Goal: Task Accomplishment & Management: Complete application form

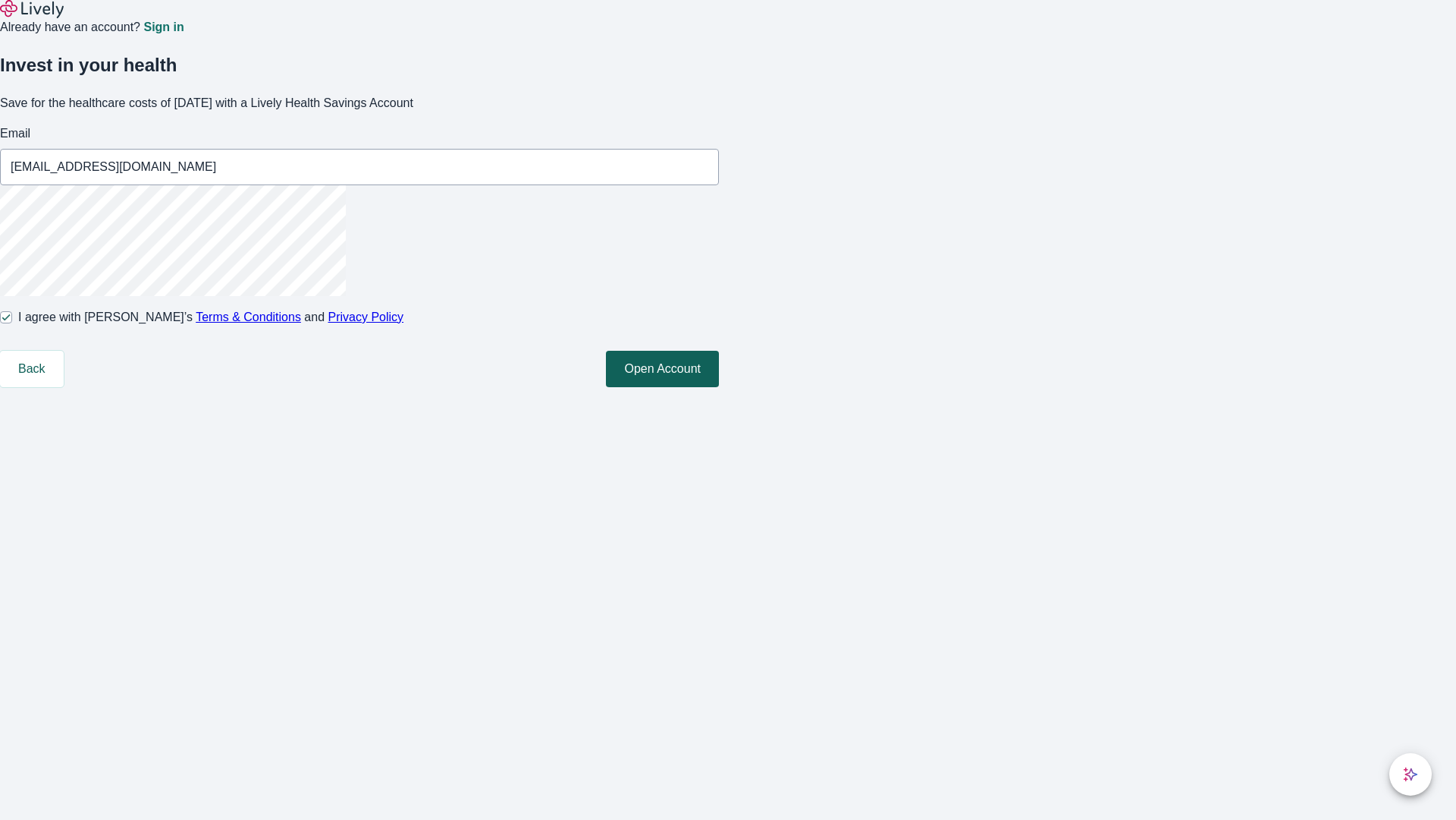
click at [719, 387] on button "Open Account" at bounding box center [663, 368] width 113 height 37
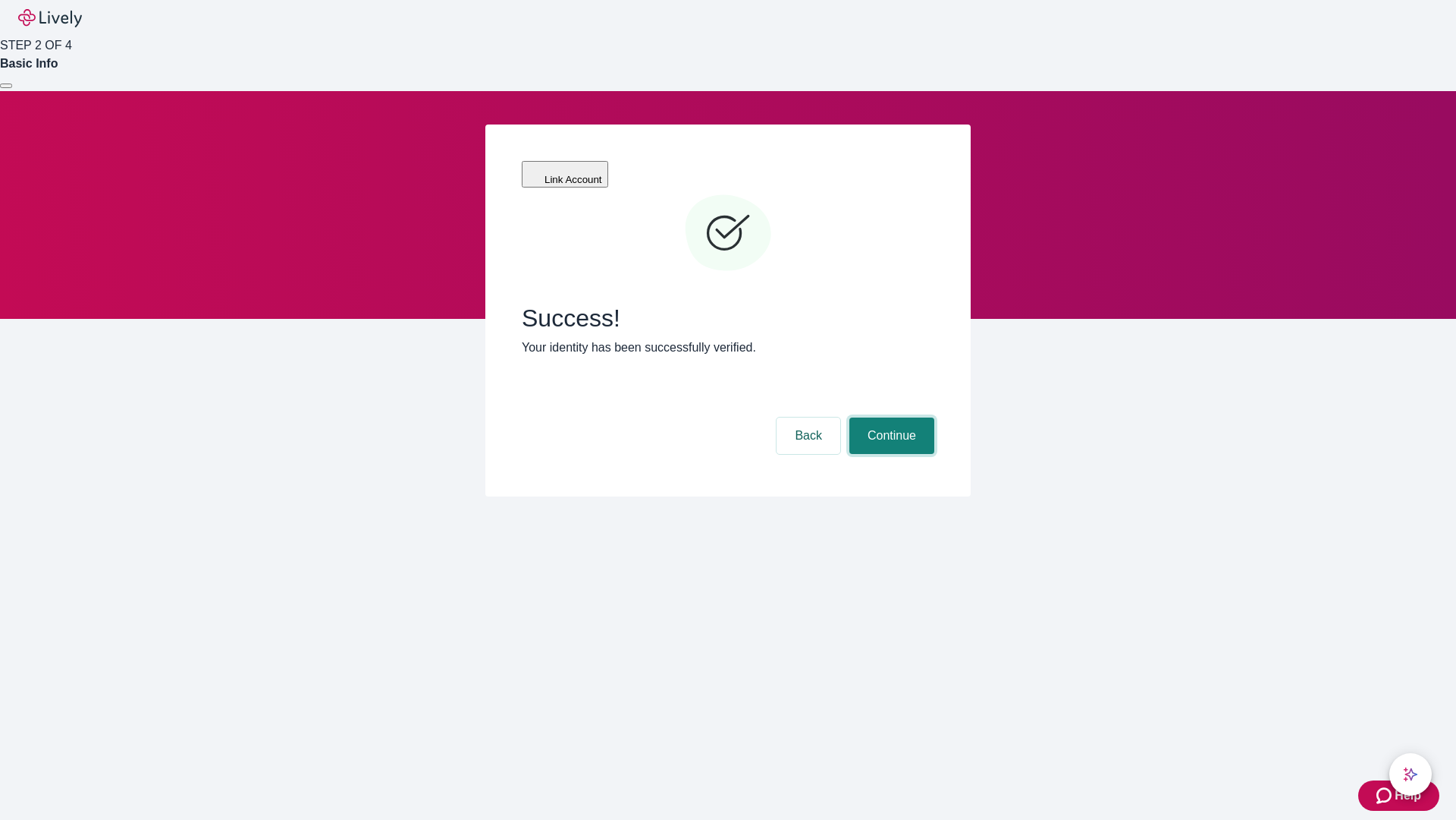
click at [890, 417] on button "Continue" at bounding box center [892, 435] width 85 height 37
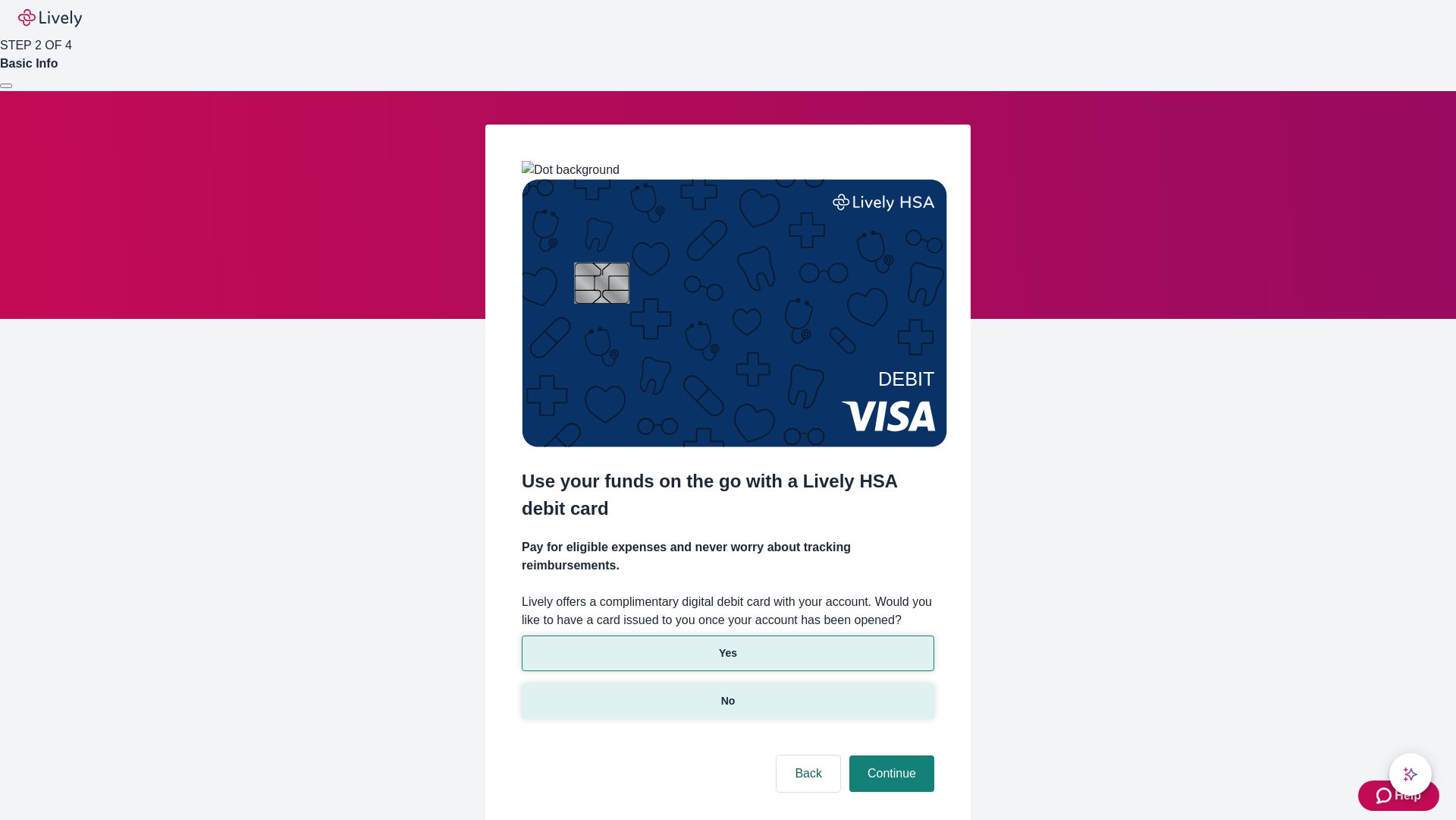
click at [727, 693] on p "No" at bounding box center [729, 701] width 15 height 16
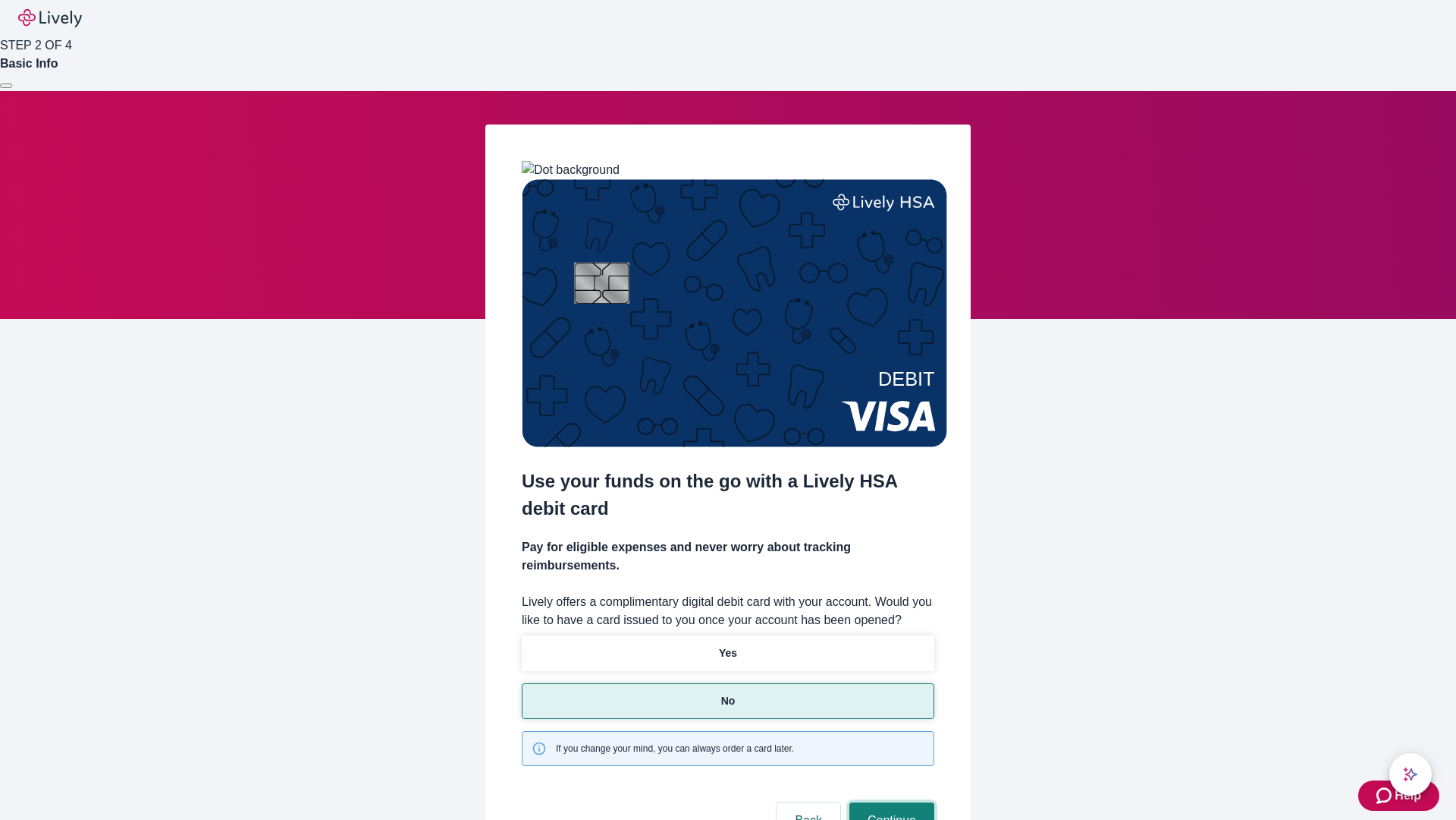
click at [890, 802] on button "Continue" at bounding box center [892, 820] width 85 height 37
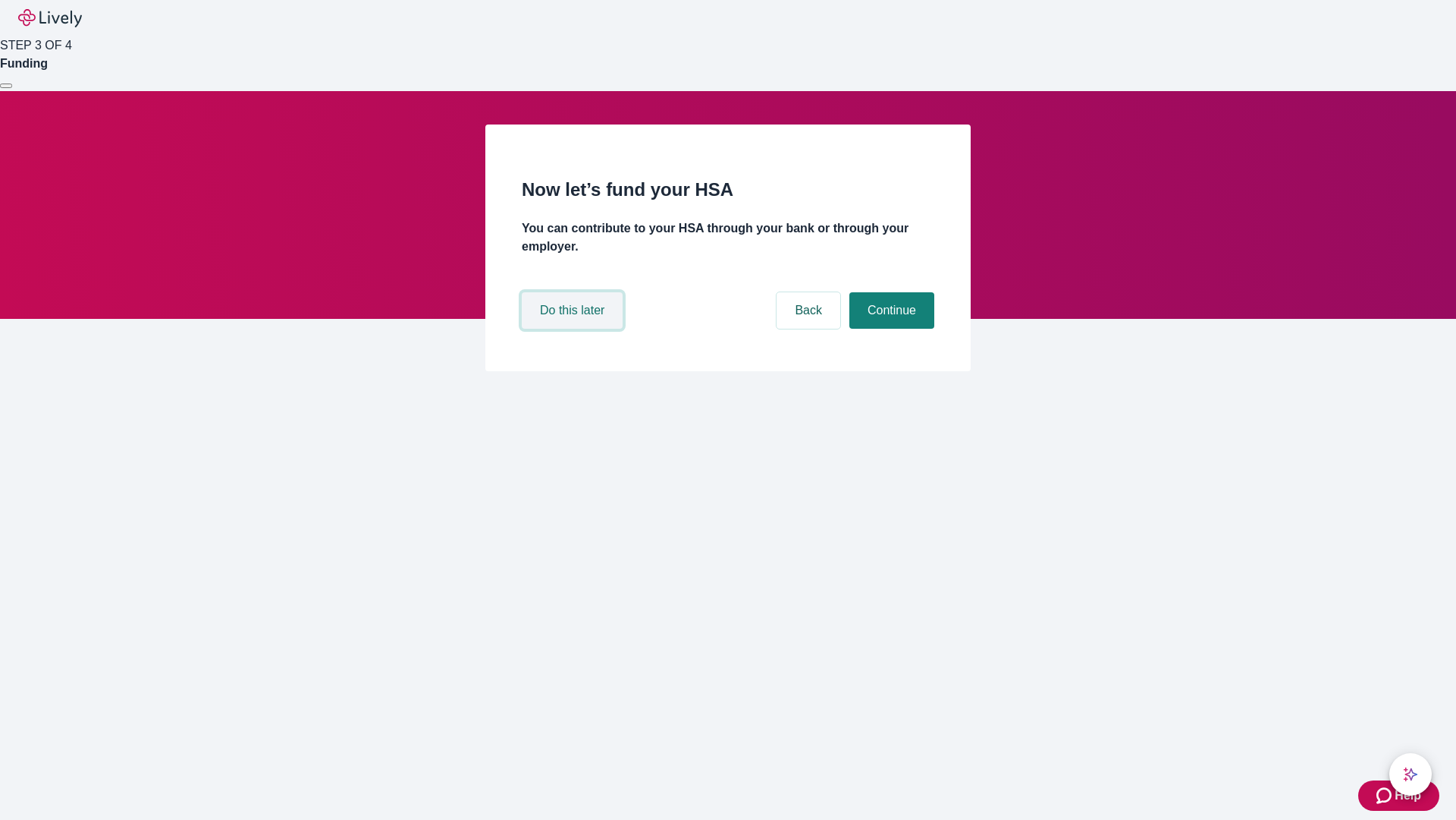
click at [574, 329] on button "Do this later" at bounding box center [572, 310] width 101 height 37
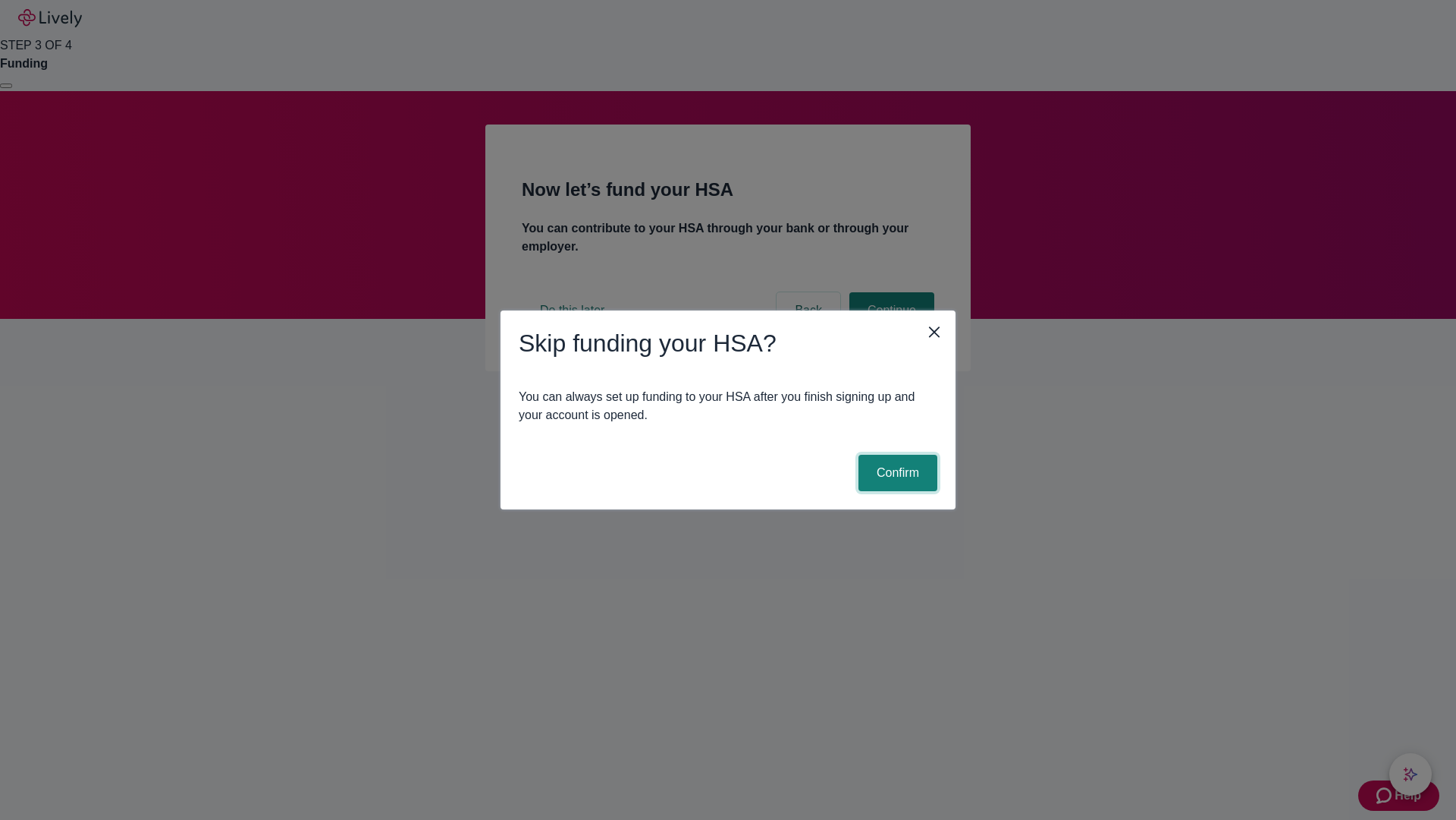
click at [896, 473] on button "Confirm" at bounding box center [898, 472] width 79 height 37
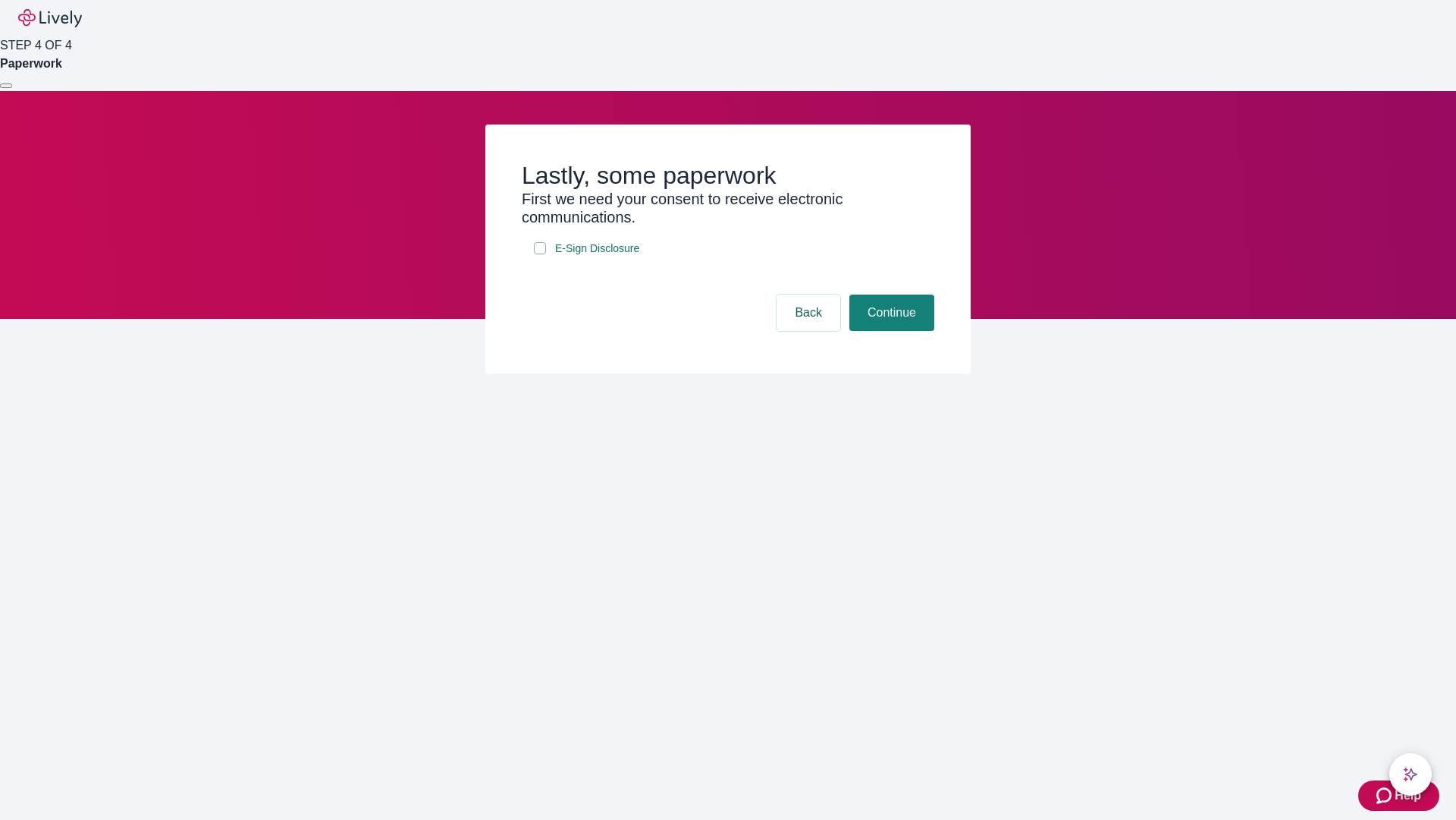
click at [540, 255] on input "E-Sign Disclosure" at bounding box center [540, 248] width 12 height 12
checkbox input "true"
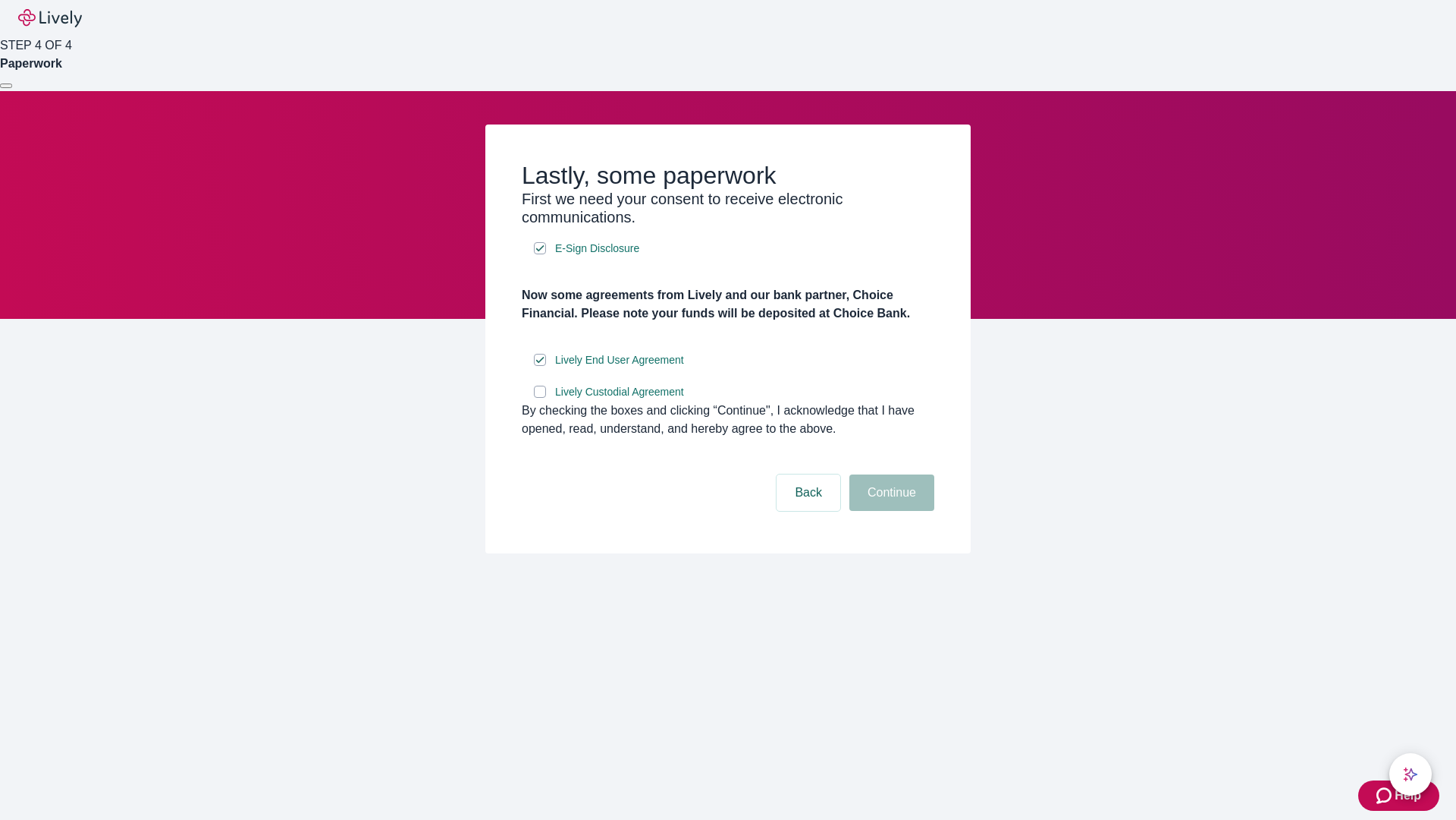
click at [540, 398] on input "Lively Custodial Agreement" at bounding box center [540, 391] width 12 height 12
checkbox input "true"
click at [890, 511] on button "Continue" at bounding box center [892, 493] width 85 height 37
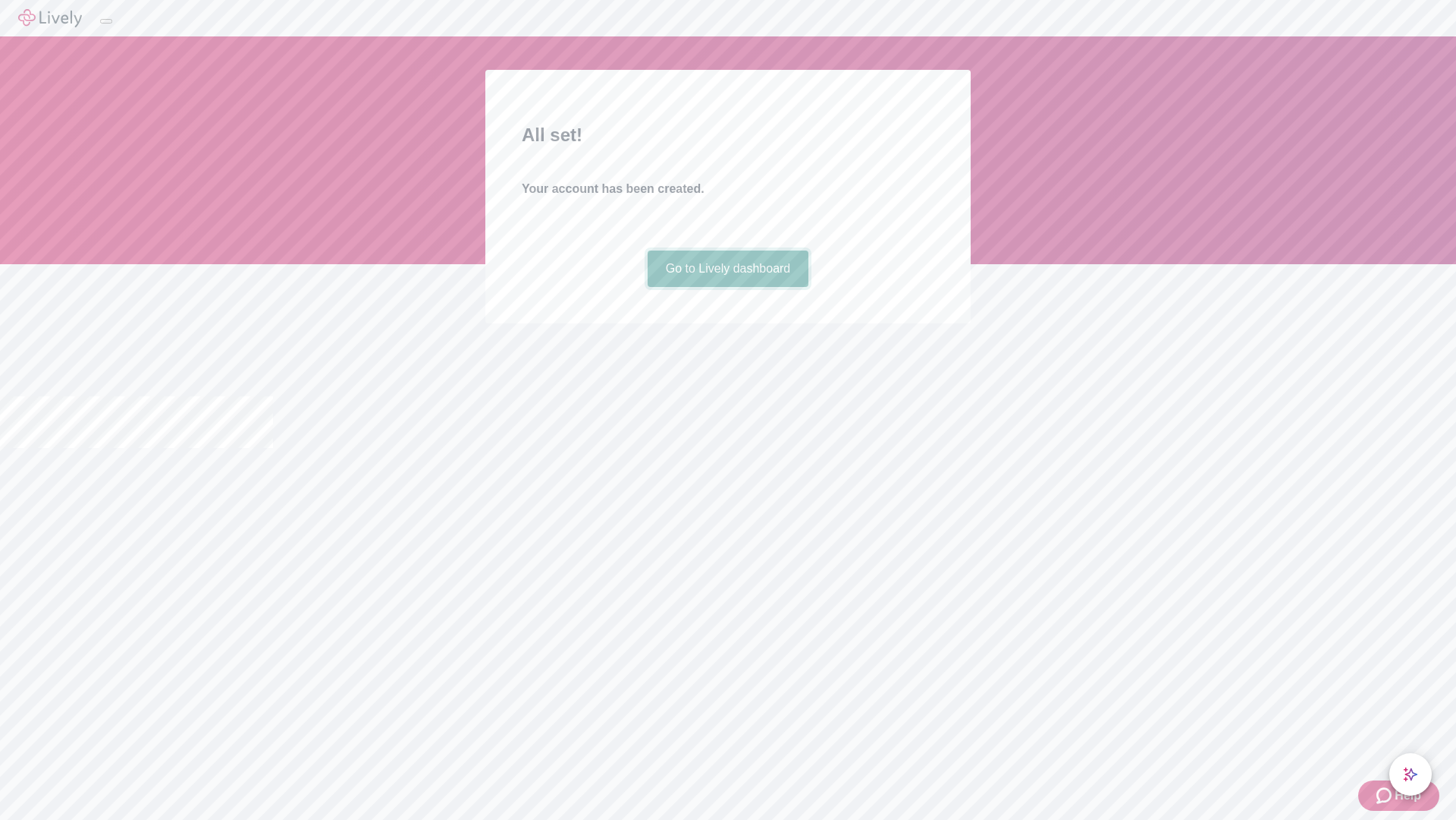
click at [727, 287] on link "Go to Lively dashboard" at bounding box center [729, 268] width 162 height 37
